Goal: Information Seeking & Learning: Find specific fact

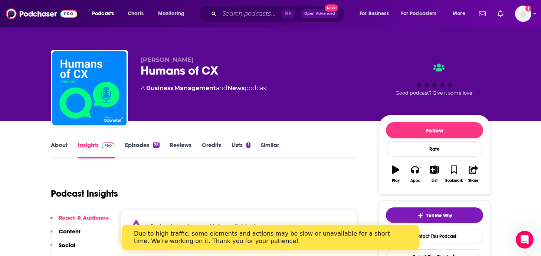
click at [144, 146] on link "Episodes 25" at bounding box center [142, 149] width 34 height 17
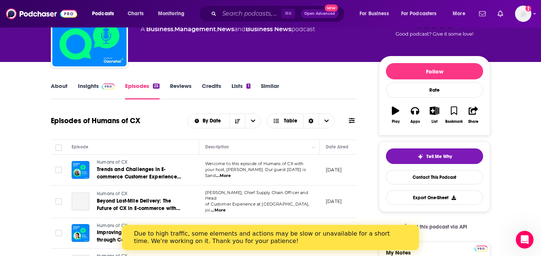
scroll to position [60, 0]
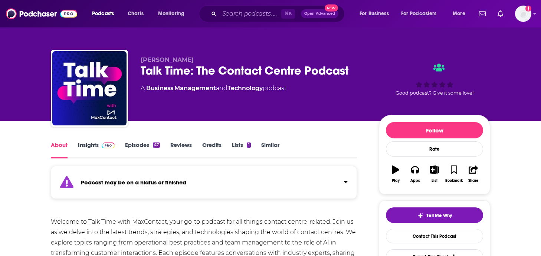
click at [102, 146] on img at bounding box center [108, 145] width 13 height 6
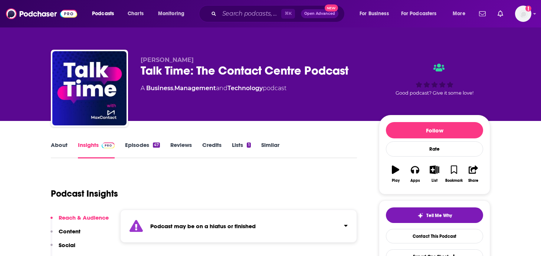
click at [144, 145] on link "Episodes 47" at bounding box center [142, 149] width 35 height 17
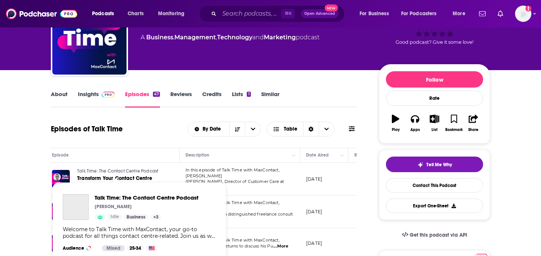
scroll to position [0, 33]
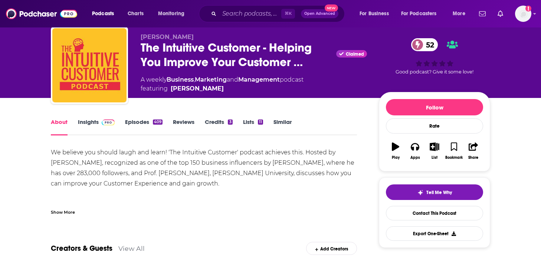
scroll to position [20, 0]
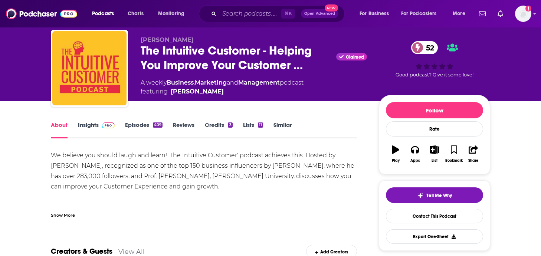
click at [111, 125] on img at bounding box center [108, 125] width 13 height 6
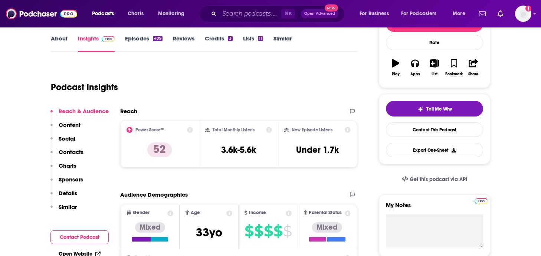
scroll to position [61, 0]
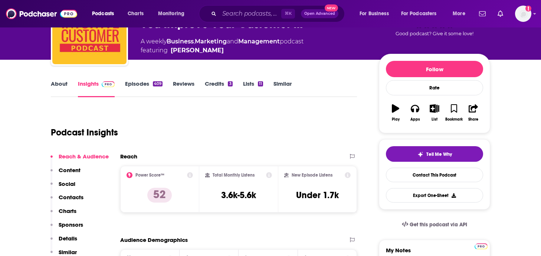
click at [152, 85] on link "Episodes 409" at bounding box center [143, 88] width 37 height 17
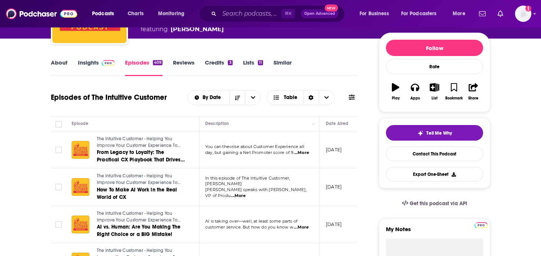
scroll to position [85, 0]
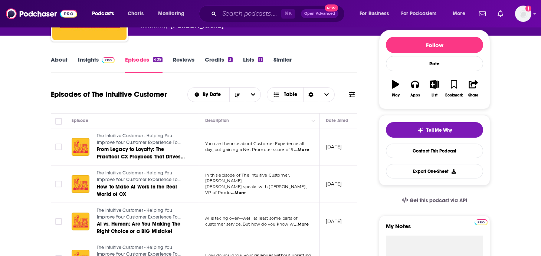
click at [246, 190] on span "...More" at bounding box center [238, 193] width 15 height 6
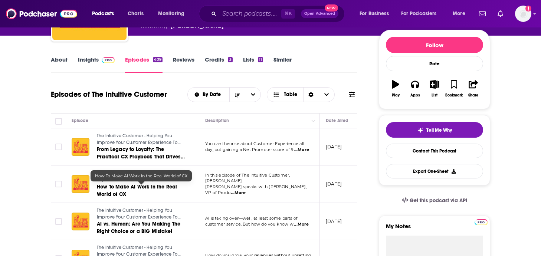
click at [175, 197] on link "How To Make AI Work in the Real World of CX" at bounding box center [141, 190] width 89 height 15
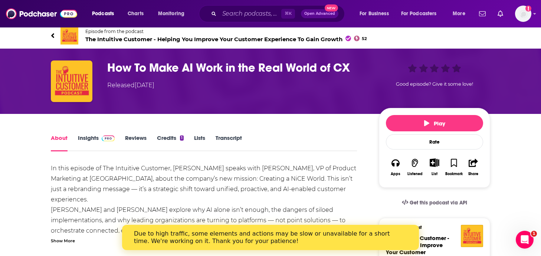
click at [102, 141] on img at bounding box center [108, 138] width 13 height 6
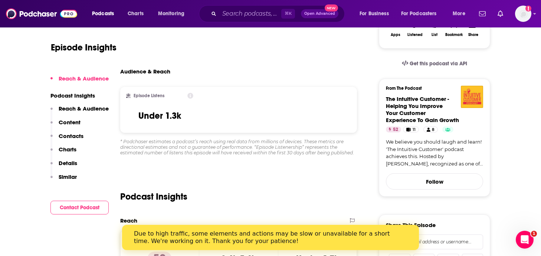
scroll to position [161, 0]
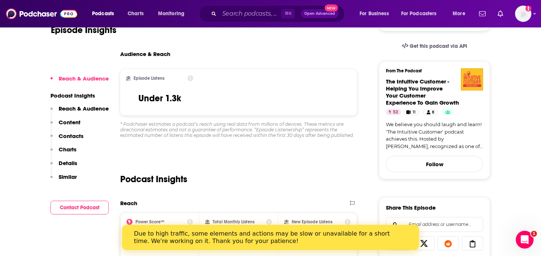
click at [76, 136] on p "Contacts" at bounding box center [71, 135] width 25 height 7
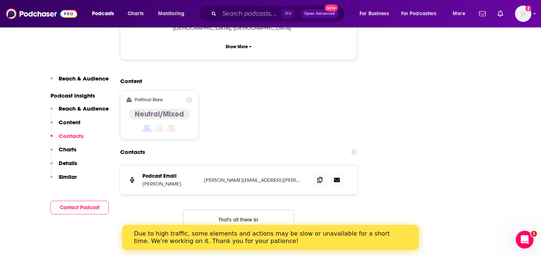
scroll to position [697, 0]
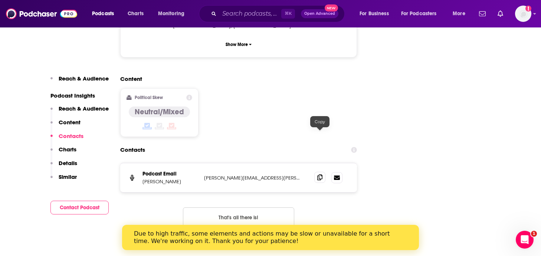
click at [320, 174] on icon at bounding box center [319, 177] width 5 height 6
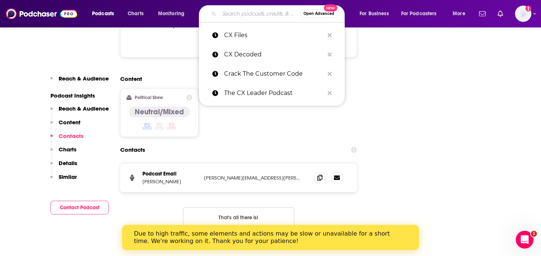
click at [227, 11] on input "Search podcasts, credits, & more..." at bounding box center [259, 14] width 81 height 12
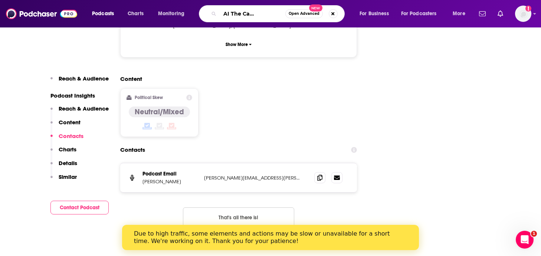
scroll to position [0, 31]
type input "Practical AI The Capacity For Good"
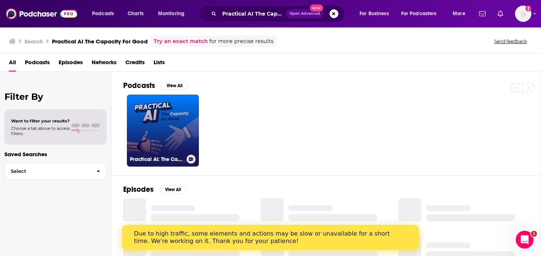
click at [176, 132] on link "Practical AI: The Capacity for Good" at bounding box center [163, 131] width 72 height 72
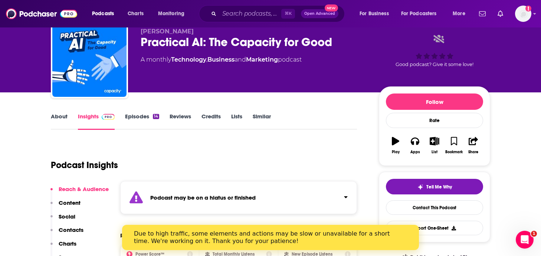
scroll to position [30, 0]
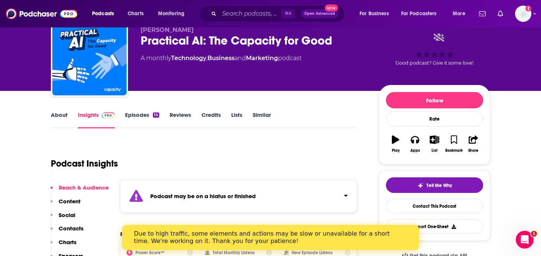
click at [135, 121] on link "Episodes 14" at bounding box center [142, 119] width 34 height 17
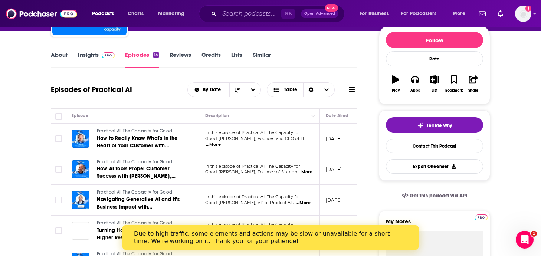
scroll to position [91, 0]
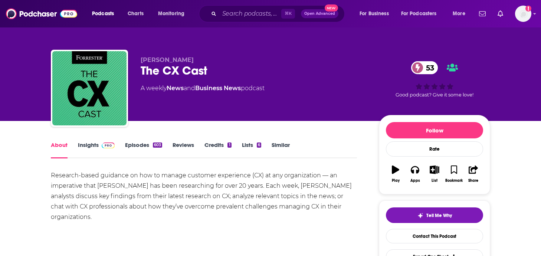
scroll to position [5, 0]
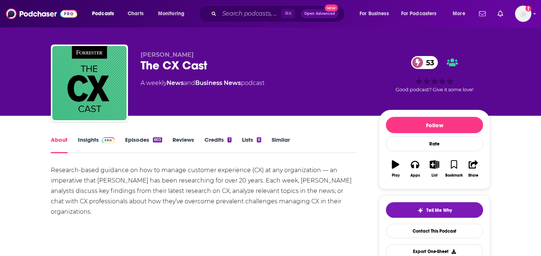
click at [99, 142] on span at bounding box center [107, 139] width 16 height 7
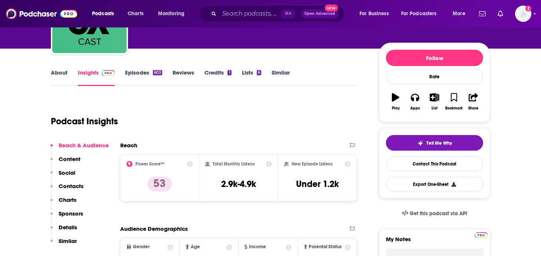
scroll to position [74, 0]
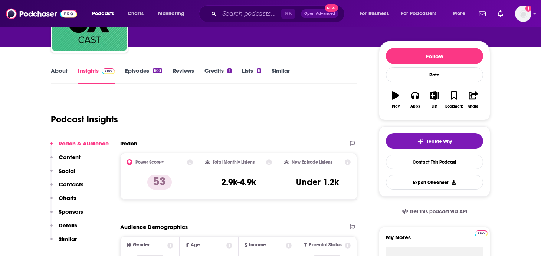
click at [149, 74] on link "Episodes 603" at bounding box center [143, 75] width 37 height 17
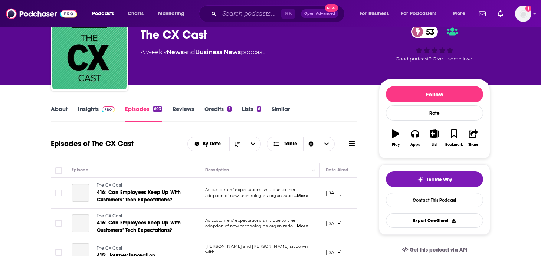
scroll to position [37, 0]
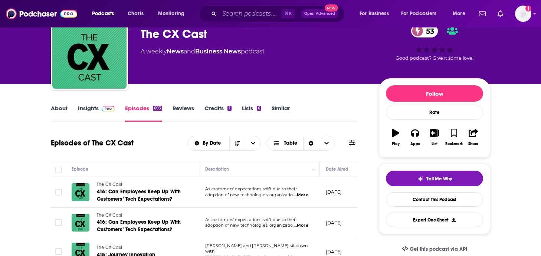
click at [303, 198] on span "...More" at bounding box center [300, 195] width 15 height 6
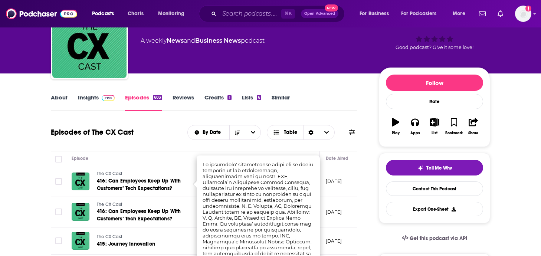
scroll to position [53, 0]
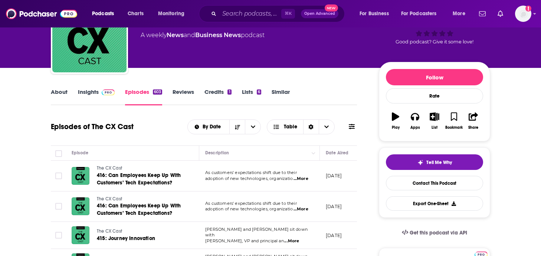
click at [300, 209] on span "...More" at bounding box center [300, 209] width 15 height 6
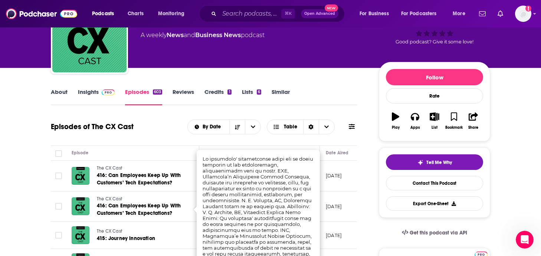
scroll to position [0, 0]
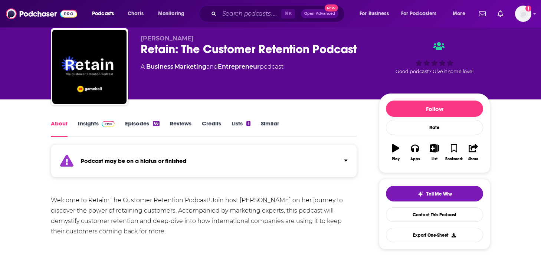
scroll to position [23, 0]
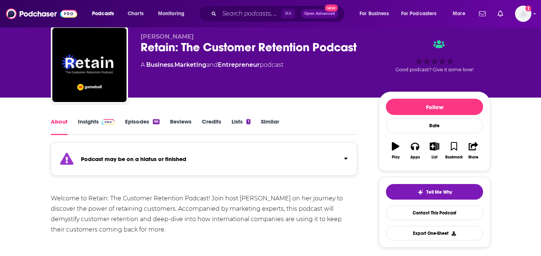
click at [108, 126] on link "Insights" at bounding box center [96, 126] width 37 height 17
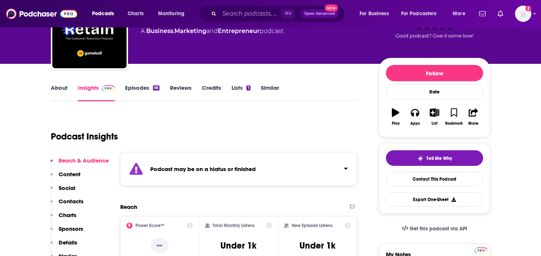
scroll to position [19, 0]
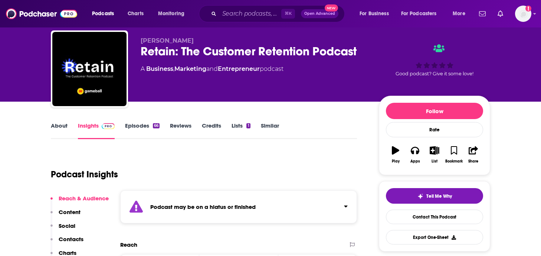
click at [151, 126] on link "Episodes 66" at bounding box center [142, 130] width 34 height 17
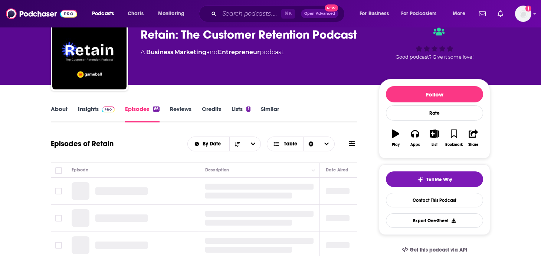
scroll to position [62, 0]
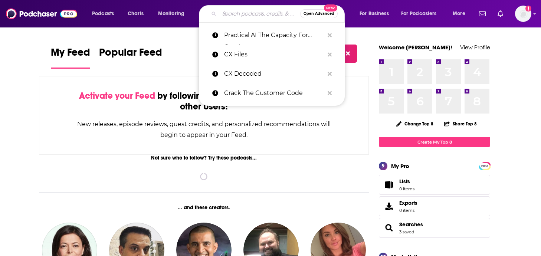
click at [232, 16] on input "Search podcasts, credits, & more..." at bounding box center [259, 14] width 81 height 12
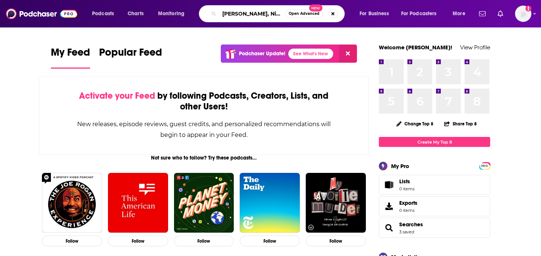
type input "[PERSON_NAME], NiCE"
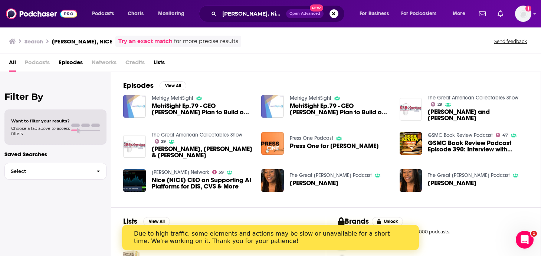
click at [207, 111] on span "MetriSight Ep.79 - CEO [PERSON_NAME] Plan to Build on NICE's CX Success" at bounding box center [202, 109] width 101 height 13
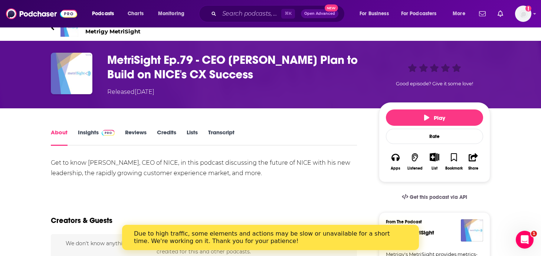
scroll to position [4, 0]
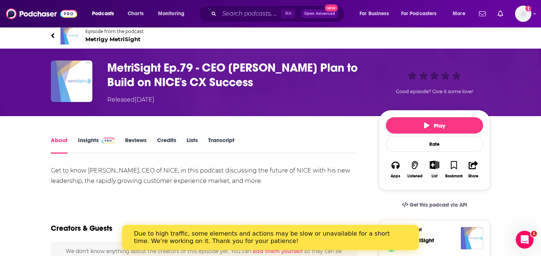
click at [99, 145] on link "Insights" at bounding box center [96, 144] width 37 height 17
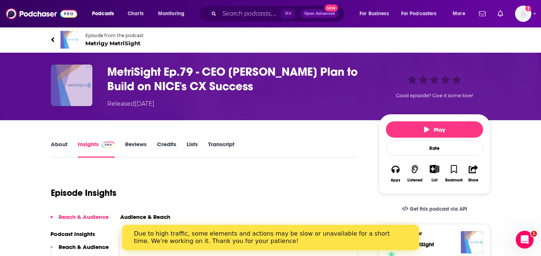
click at [80, 85] on img "MetriSight Ep.79 - CEO Scott Russell's Plan to Build on NICE's CX Success" at bounding box center [72, 86] width 42 height 42
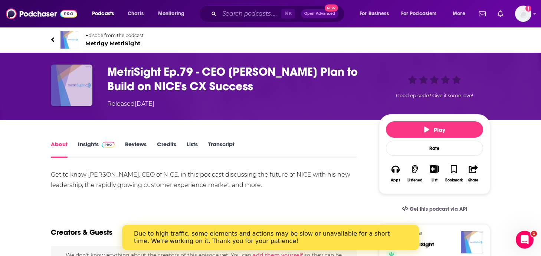
click at [82, 83] on img "MetriSight Ep.79 - CEO Scott Russell's Plan to Build on NICE's CX Success" at bounding box center [72, 86] width 42 height 42
click at [111, 44] on span "Metrigy MetriSight" at bounding box center [114, 43] width 58 height 7
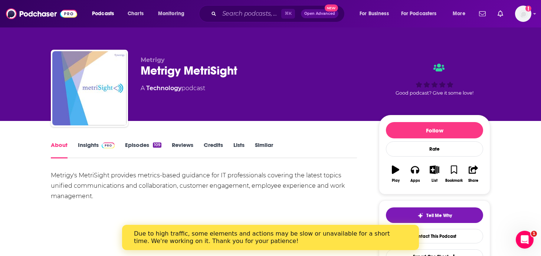
scroll to position [0, 0]
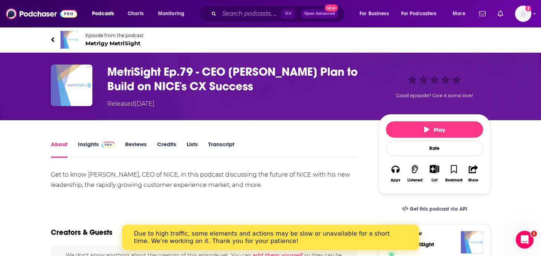
drag, startPoint x: 262, startPoint y: 81, endPoint x: 109, endPoint y: 57, distance: 154.7
click at [109, 57] on div "MetriSight Ep.79 - CEO [PERSON_NAME] Plan to Build on NICE's CX Success Release…" at bounding box center [270, 86] width 475 height 67
copy h1 "MetriSight Ep.79 - CEO [PERSON_NAME] Plan to Build on NICE's CX Success"
click at [116, 42] on span "Metrigy MetriSight" at bounding box center [114, 43] width 58 height 7
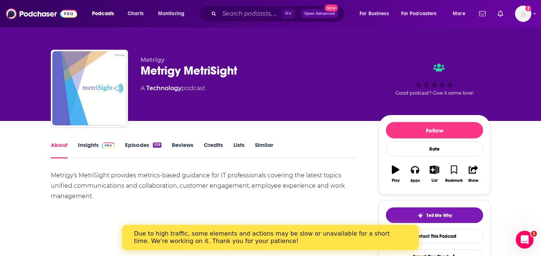
click at [95, 147] on link "Insights" at bounding box center [96, 149] width 37 height 17
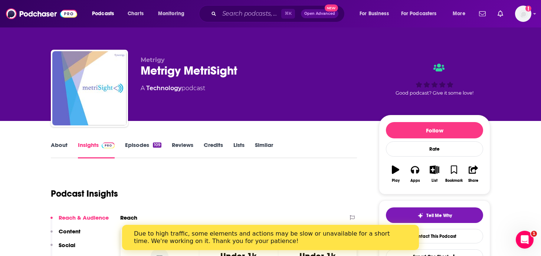
click at [58, 146] on link "About" at bounding box center [59, 149] width 17 height 17
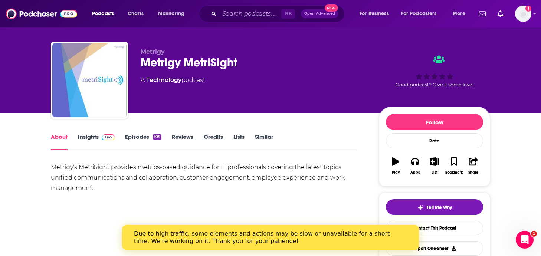
scroll to position [17, 0]
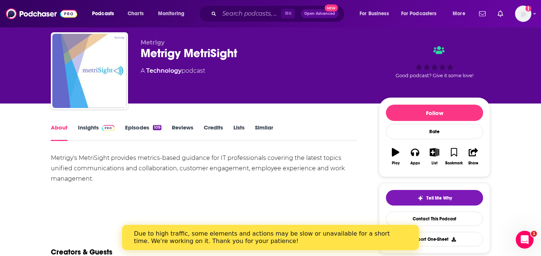
click at [96, 130] on link "Insights" at bounding box center [96, 132] width 37 height 17
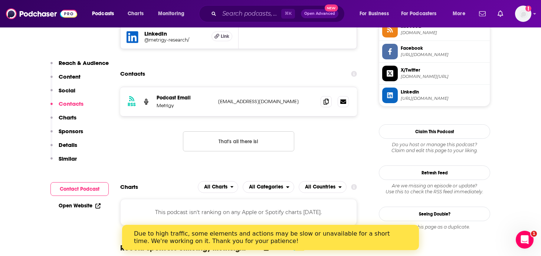
scroll to position [576, 0]
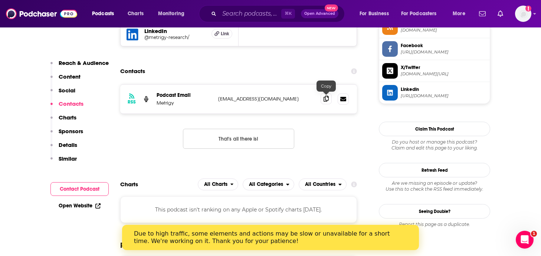
click at [324, 100] on icon at bounding box center [325, 99] width 5 height 6
